Goal: Task Accomplishment & Management: Complete application form

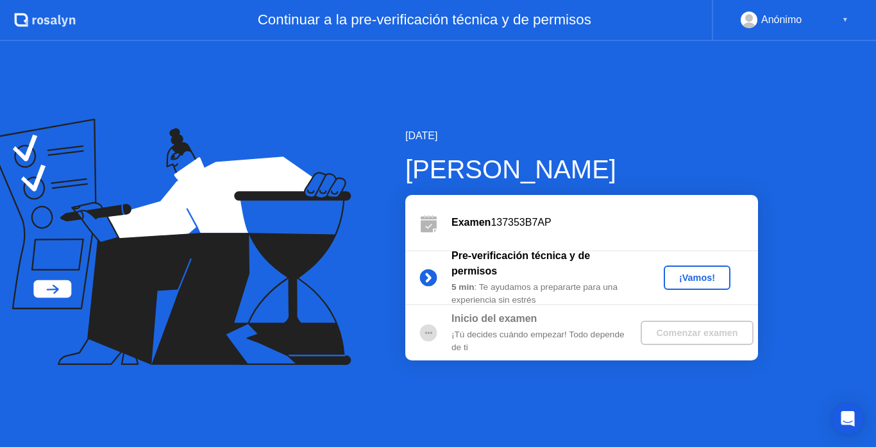
click at [680, 266] on button "¡Vamos!" at bounding box center [697, 277] width 67 height 24
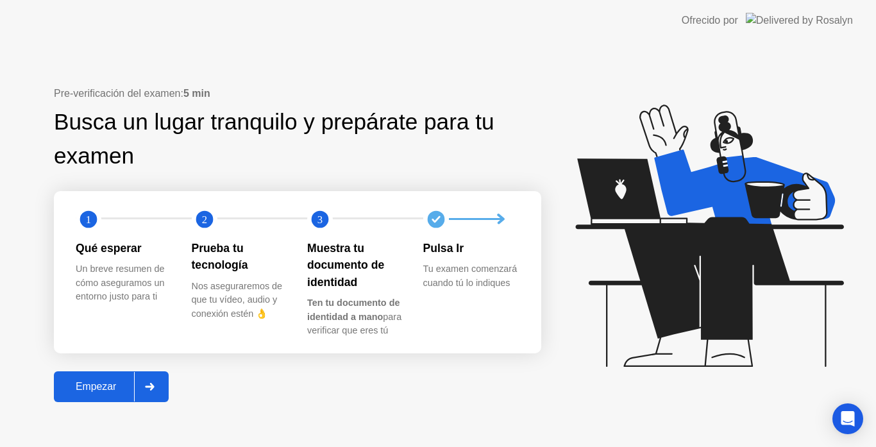
click at [81, 383] on div "Empezar" at bounding box center [96, 387] width 76 height 12
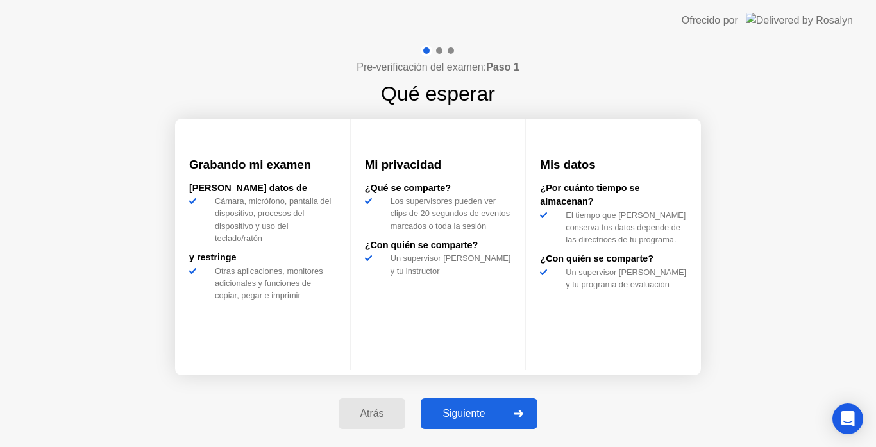
click at [517, 407] on div at bounding box center [518, 413] width 31 height 29
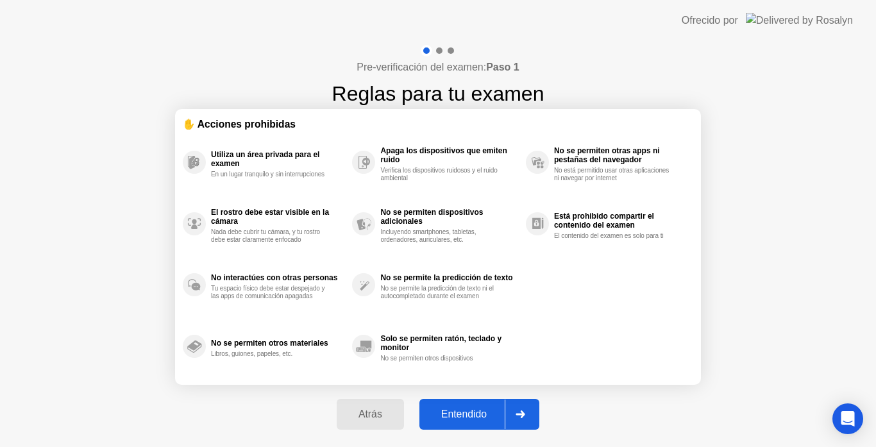
click at [517, 407] on div at bounding box center [520, 414] width 31 height 29
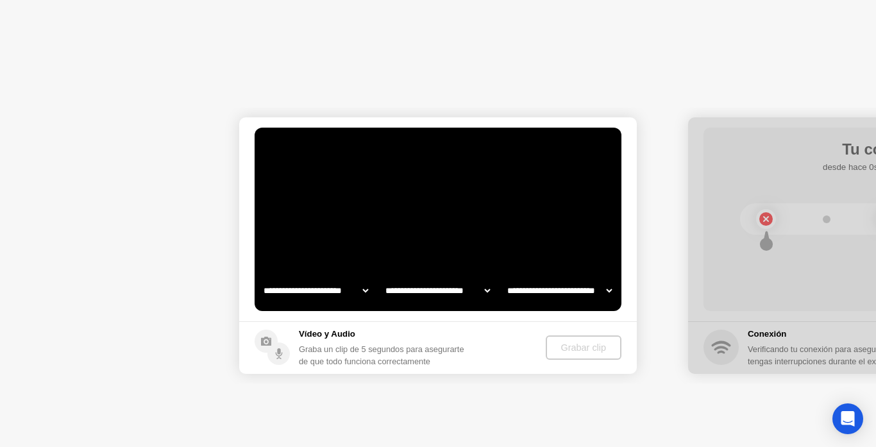
select select "**********"
select select "*******"
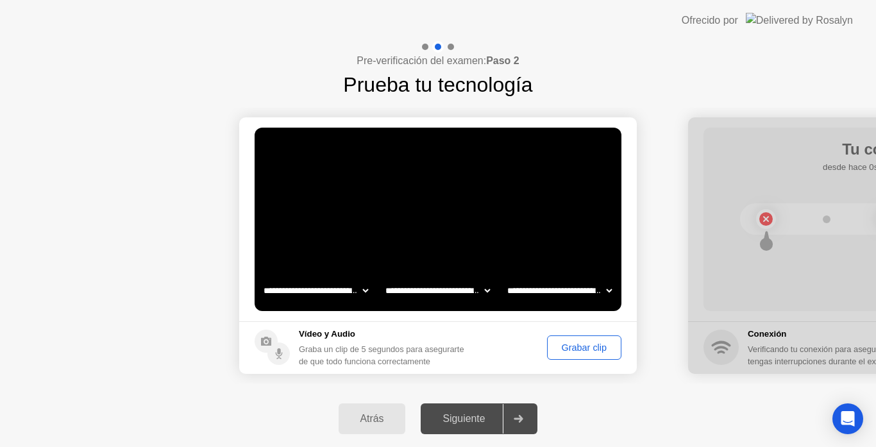
click at [555, 344] on div "Grabar clip" at bounding box center [584, 347] width 65 height 10
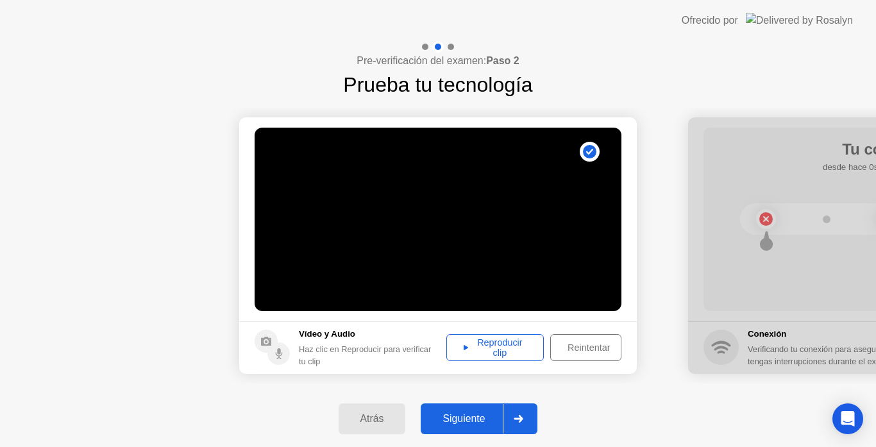
click at [512, 350] on div "Reproducir clip" at bounding box center [495, 347] width 88 height 21
click at [477, 417] on div "Siguiente" at bounding box center [464, 419] width 78 height 12
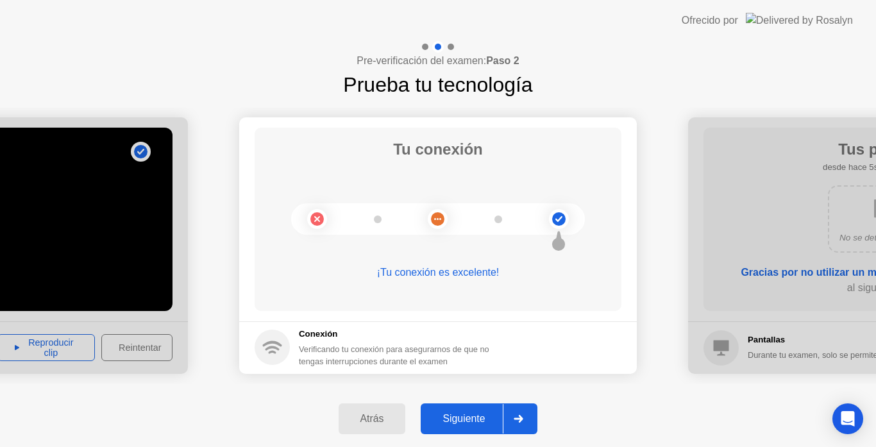
click at [477, 416] on div "Siguiente" at bounding box center [464, 419] width 78 height 12
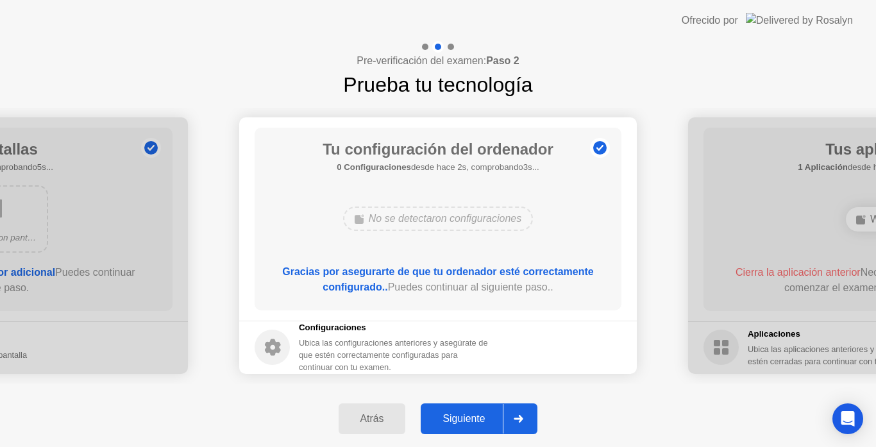
click at [477, 416] on div "Siguiente" at bounding box center [464, 419] width 78 height 12
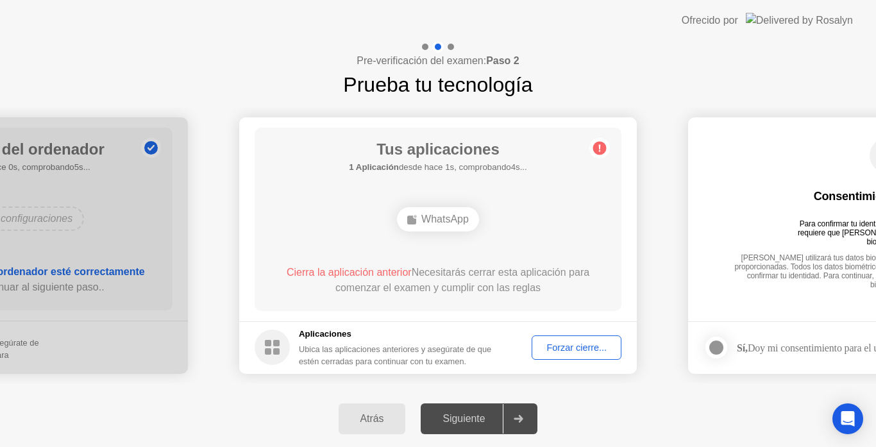
click at [573, 337] on button "Forzar cierre..." at bounding box center [577, 347] width 90 height 24
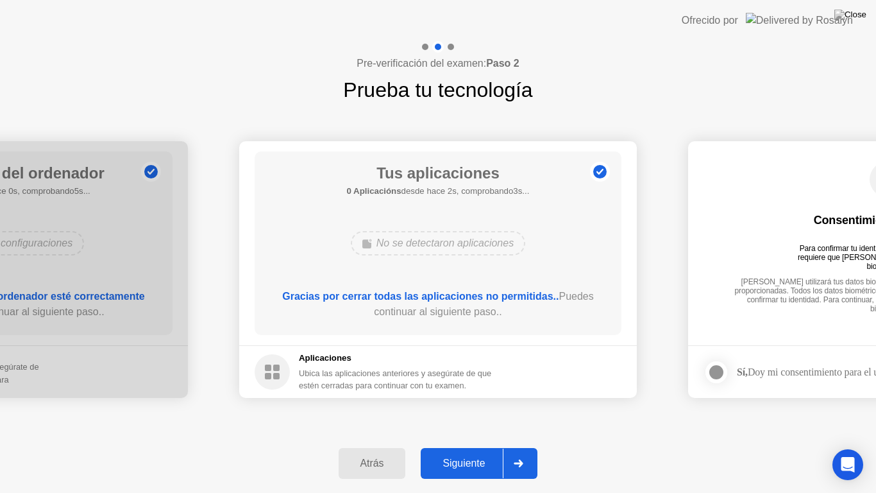
click at [476, 446] on div "Siguiente" at bounding box center [464, 463] width 78 height 12
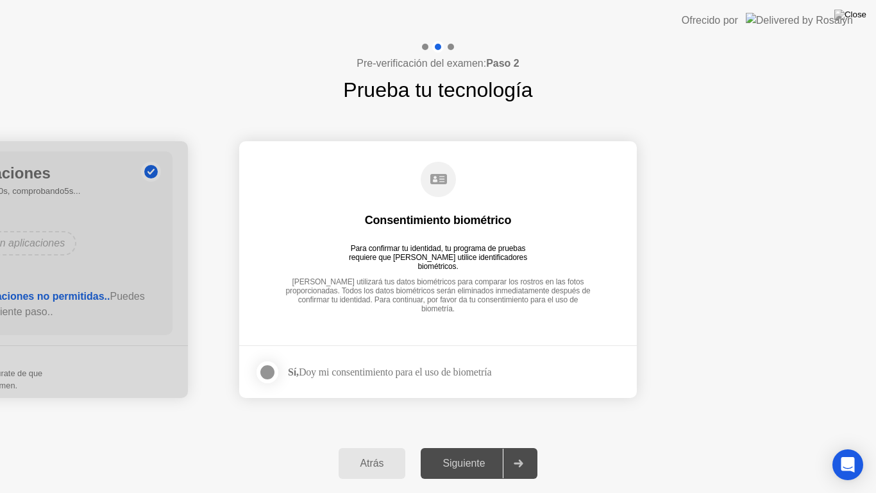
click at [271, 373] on div at bounding box center [267, 371] width 15 height 15
click at [489, 446] on div "Siguiente" at bounding box center [464, 463] width 78 height 12
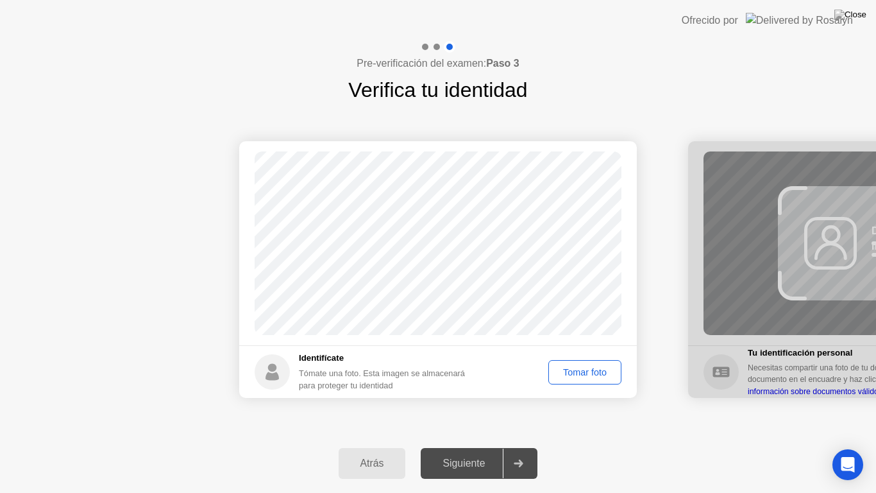
click at [564, 376] on div "Tomar foto" at bounding box center [585, 372] width 64 height 10
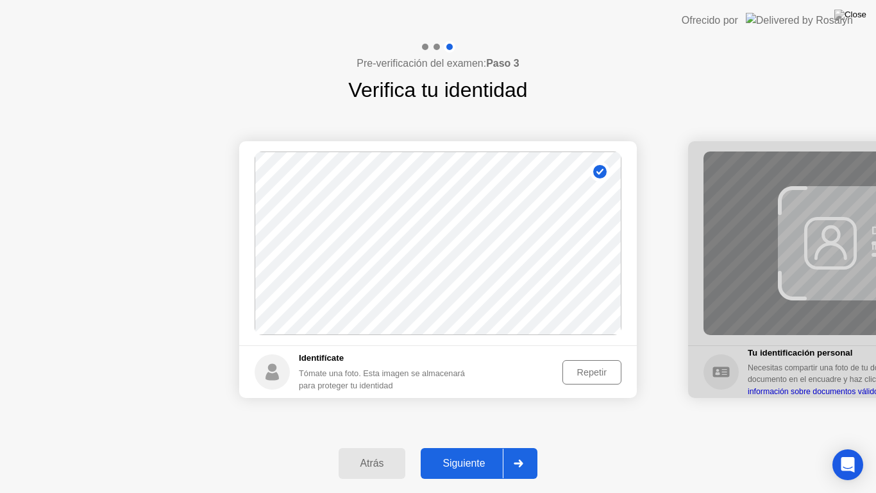
click at [480, 446] on div "Siguiente" at bounding box center [464, 463] width 78 height 12
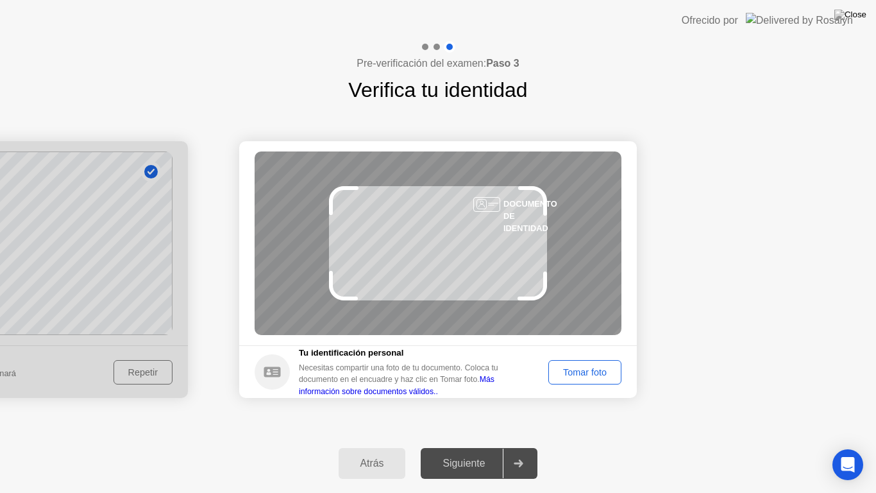
click at [594, 363] on button "Tomar foto" at bounding box center [584, 372] width 73 height 24
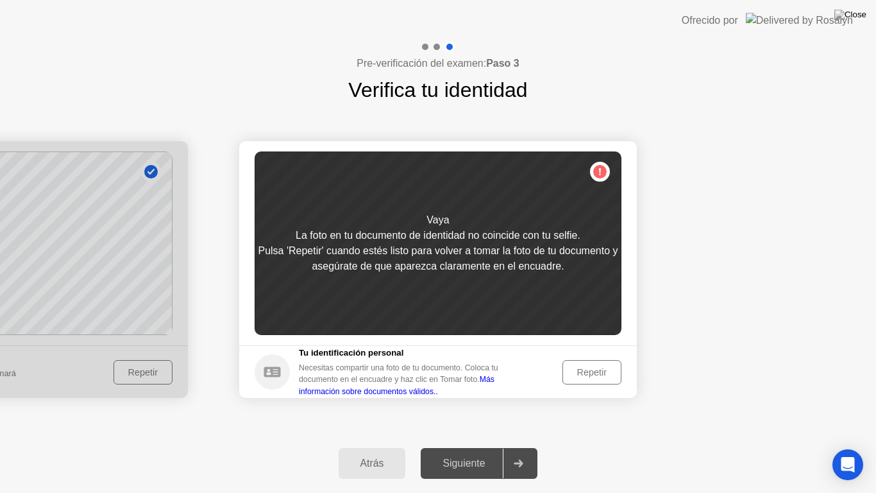
drag, startPoint x: 564, startPoint y: 299, endPoint x: 564, endPoint y: 283, distance: 15.4
click at [564, 283] on main "Éxito Foto tomada correctamente Fallido La foto no se ha tomado correctamente. …" at bounding box center [438, 243] width 398 height 204
click at [593, 361] on button "Repetir" at bounding box center [591, 372] width 59 height 24
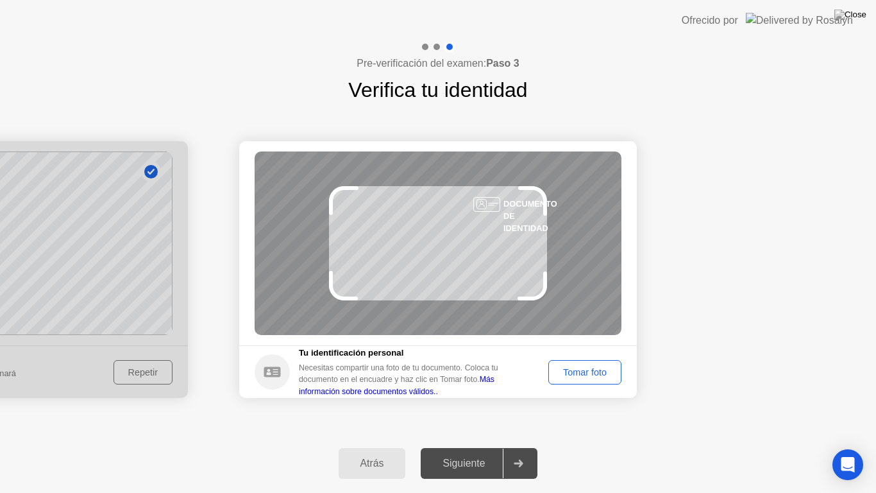
click at [593, 361] on button "Tomar foto" at bounding box center [584, 372] width 73 height 24
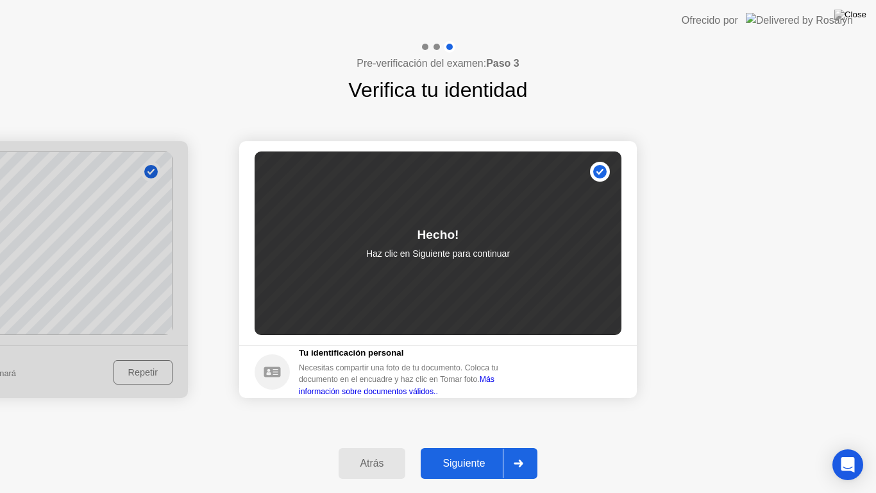
drag, startPoint x: 593, startPoint y: 361, endPoint x: 591, endPoint y: 403, distance: 41.8
click at [590, 396] on footer "Tu identificación personal Necesitas compartir una foto de tu documento. Coloca…" at bounding box center [438, 371] width 398 height 53
click at [510, 446] on div at bounding box center [518, 462] width 31 height 29
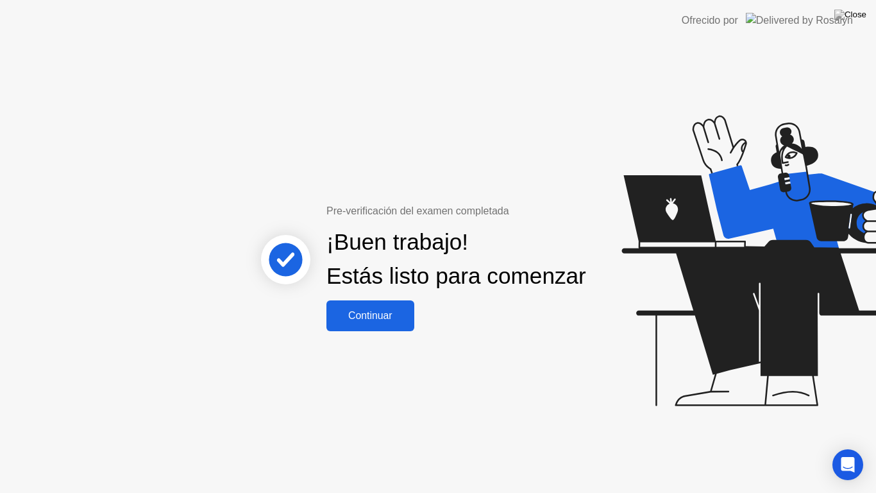
click at [398, 321] on div "Continuar" at bounding box center [370, 316] width 80 height 12
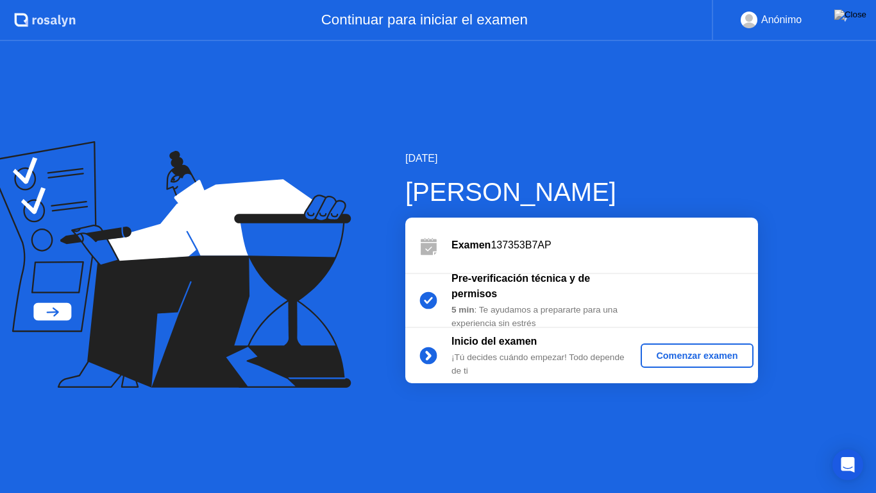
click at [655, 354] on div "Comenzar examen" at bounding box center [697, 355] width 102 height 10
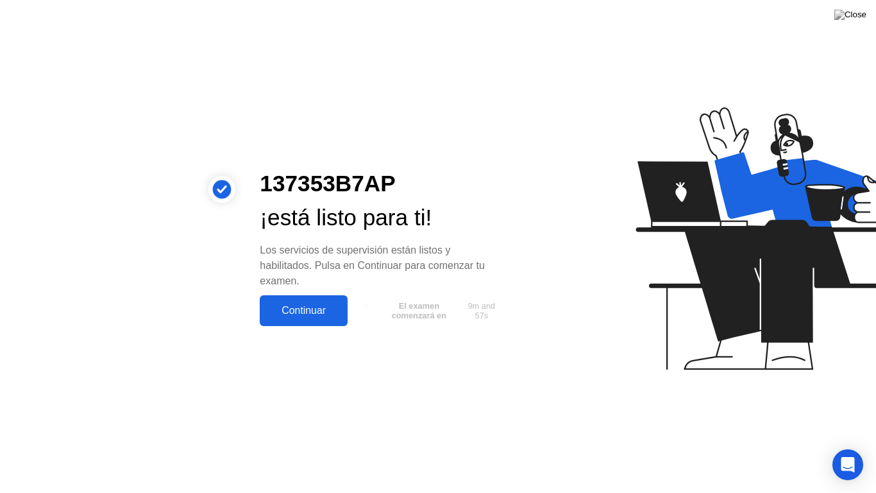
click at [317, 310] on div "Continuar" at bounding box center [304, 311] width 80 height 12
